Goal: Ask a question

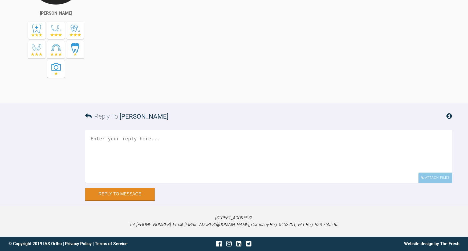
scroll to position [5716, 0]
click at [230, 154] on textarea at bounding box center [268, 156] width 367 height 53
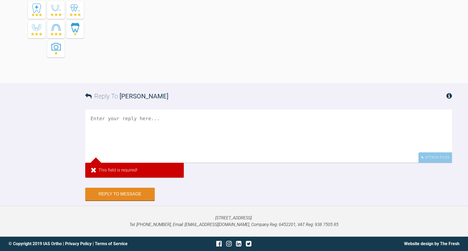
scroll to position [5503, 0]
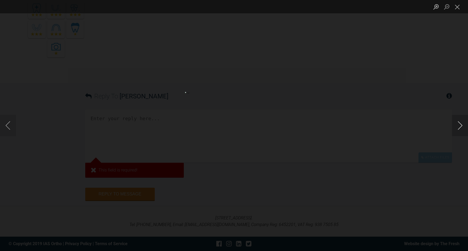
click at [461, 128] on button "Next image" at bounding box center [460, 125] width 16 height 21
click at [452, 95] on div "Lightbox" at bounding box center [234, 125] width 468 height 251
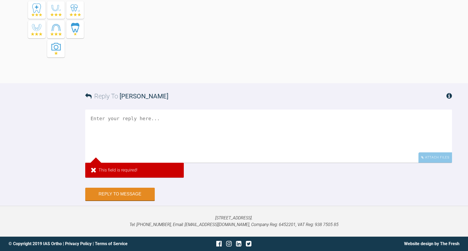
scroll to position [5523, 0]
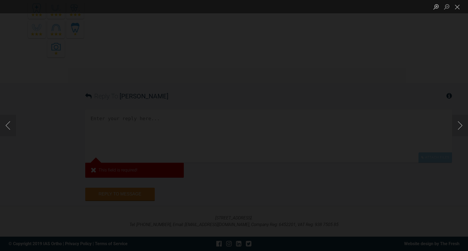
click at [452, 57] on div "Lightbox" at bounding box center [234, 125] width 468 height 251
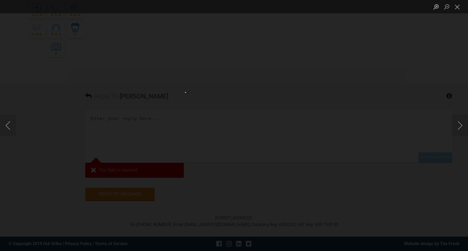
click at [461, 62] on div "Lightbox" at bounding box center [234, 125] width 468 height 251
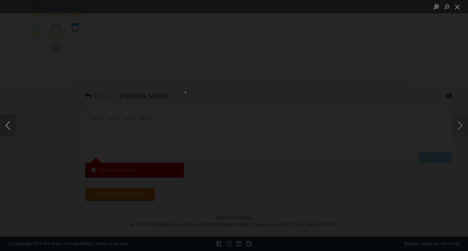
click at [7, 126] on button "Previous image" at bounding box center [8, 125] width 16 height 21
click at [22, 91] on div "Lightbox" at bounding box center [234, 125] width 468 height 251
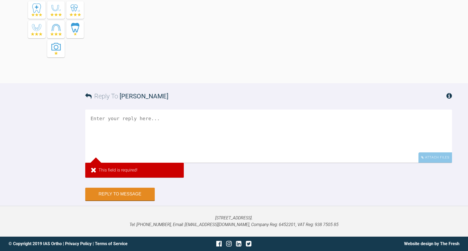
scroll to position [5470, 0]
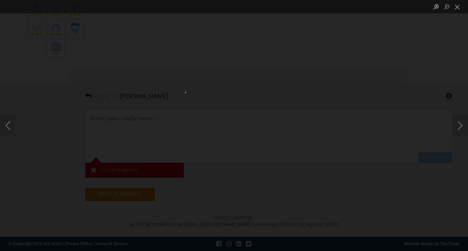
drag, startPoint x: 464, startPoint y: 66, endPoint x: 440, endPoint y: 66, distance: 24.8
click at [462, 66] on div "Lightbox" at bounding box center [234, 125] width 468 height 251
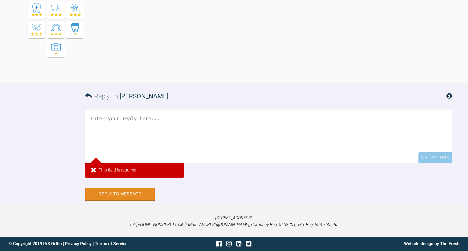
scroll to position [5523, 0]
